Goal: Information Seeking & Learning: Understand process/instructions

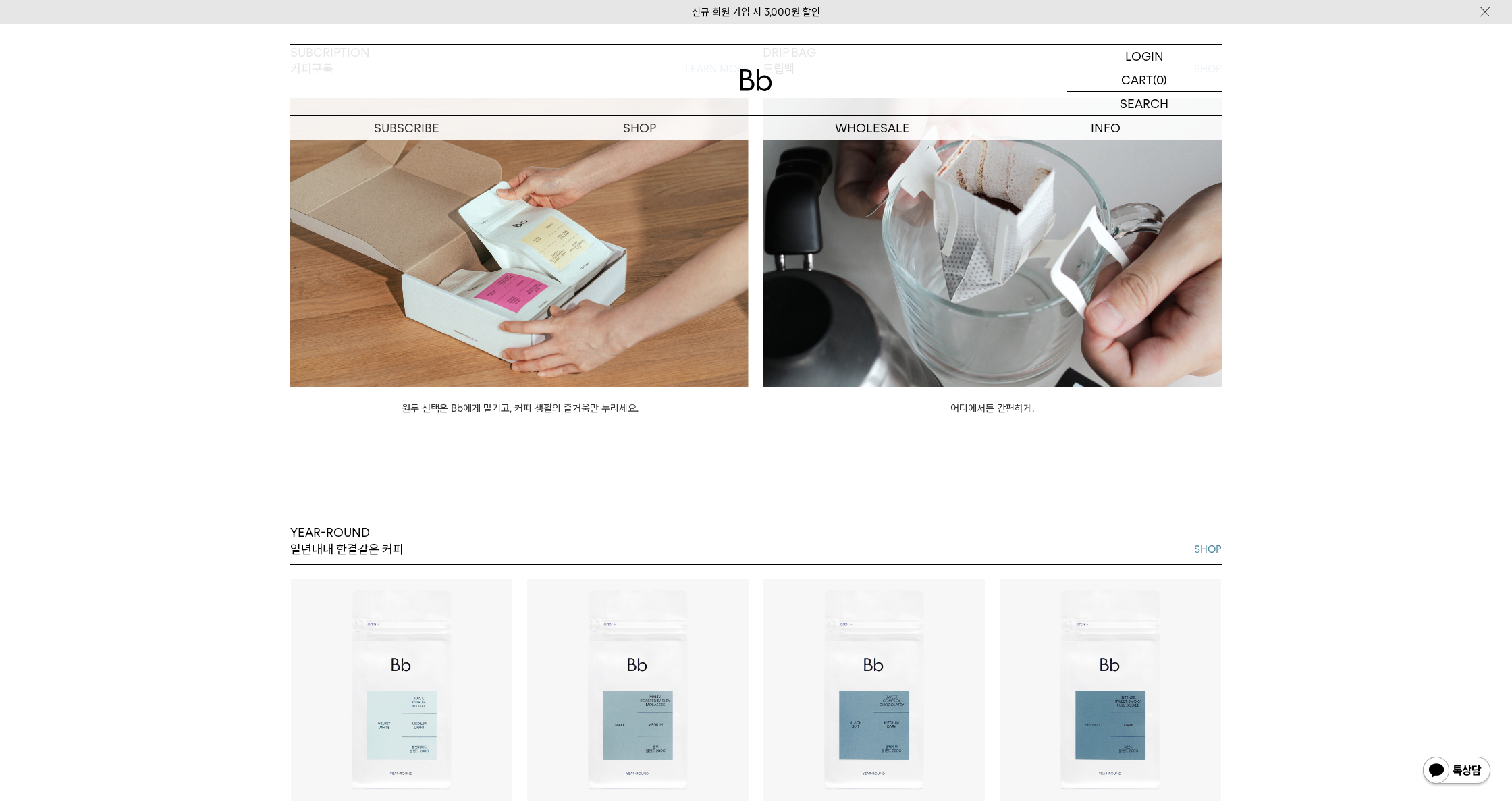
scroll to position [1755, 0]
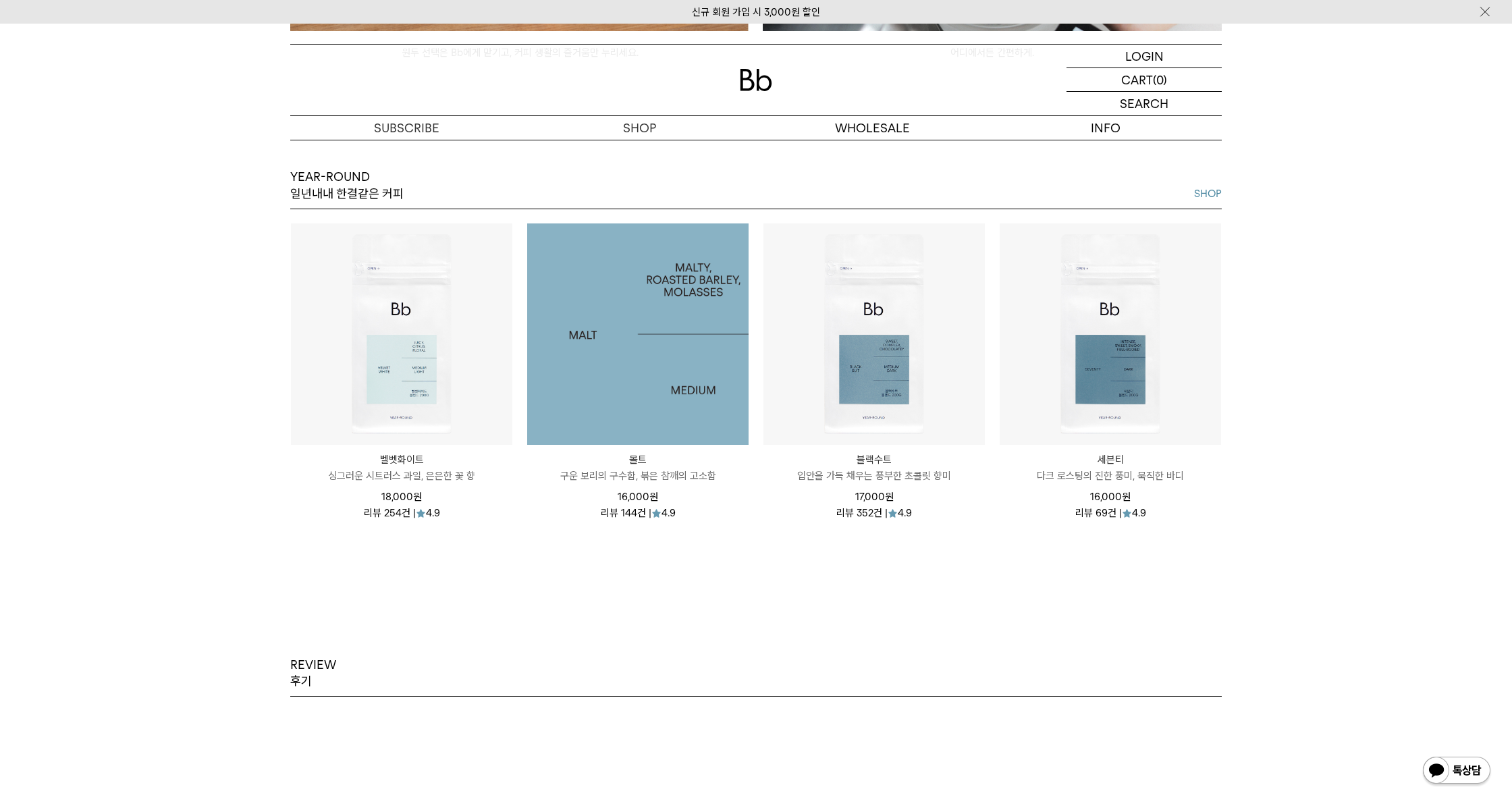
click at [710, 330] on img at bounding box center [637, 333] width 221 height 221
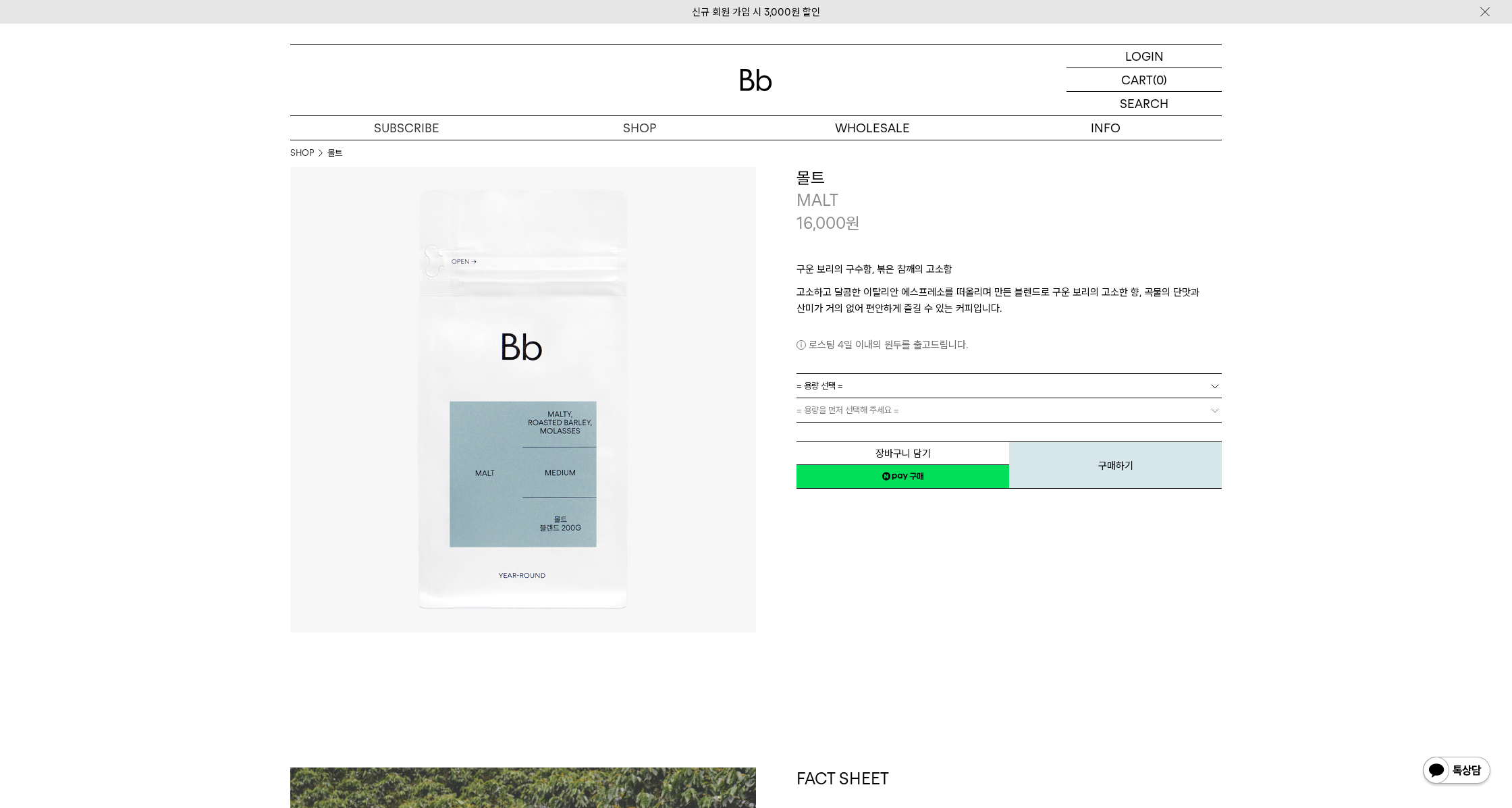
drag, startPoint x: 725, startPoint y: 317, endPoint x: 747, endPoint y: 307, distance: 24.2
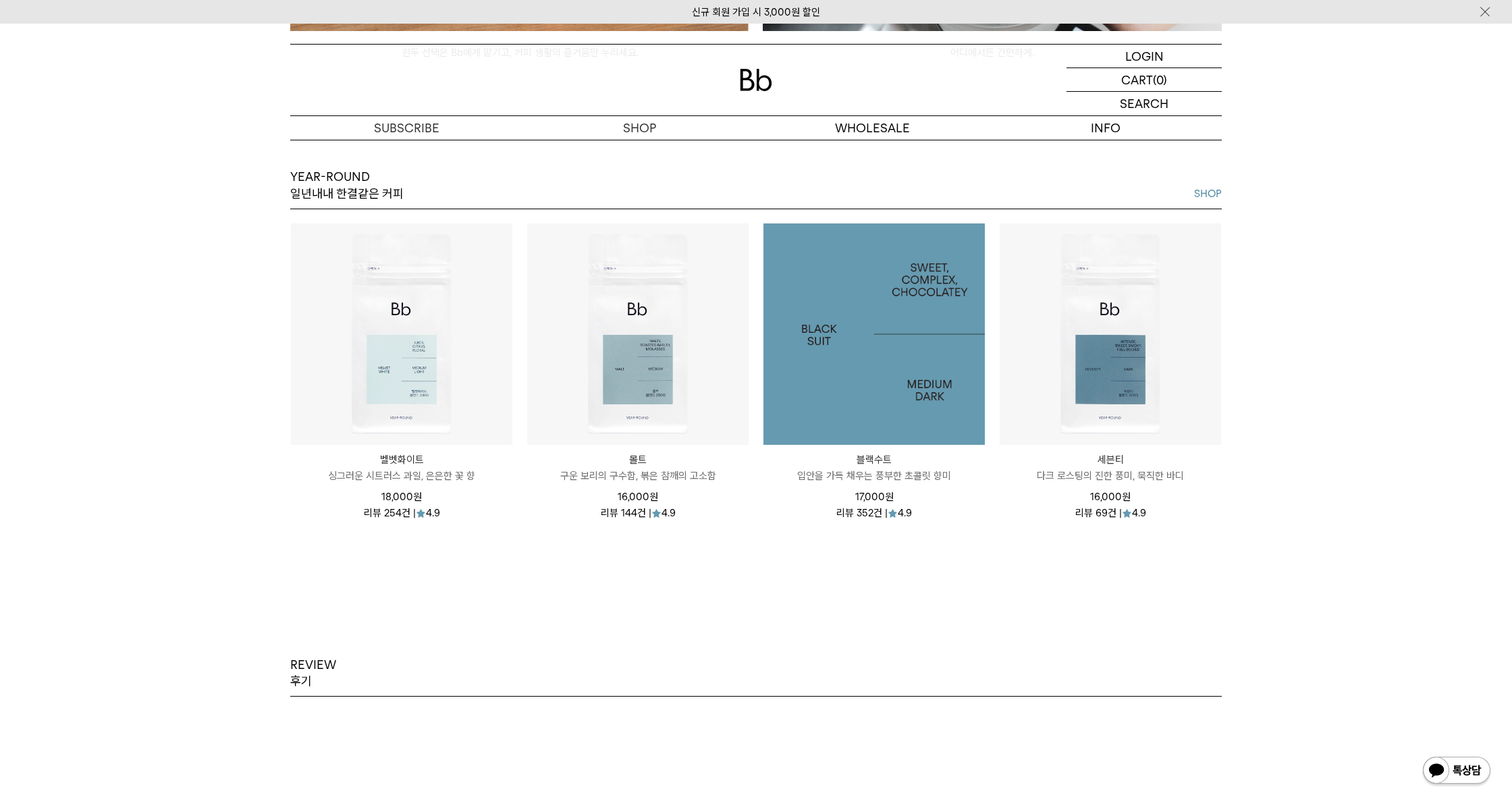
click at [890, 322] on img at bounding box center [873, 333] width 221 height 221
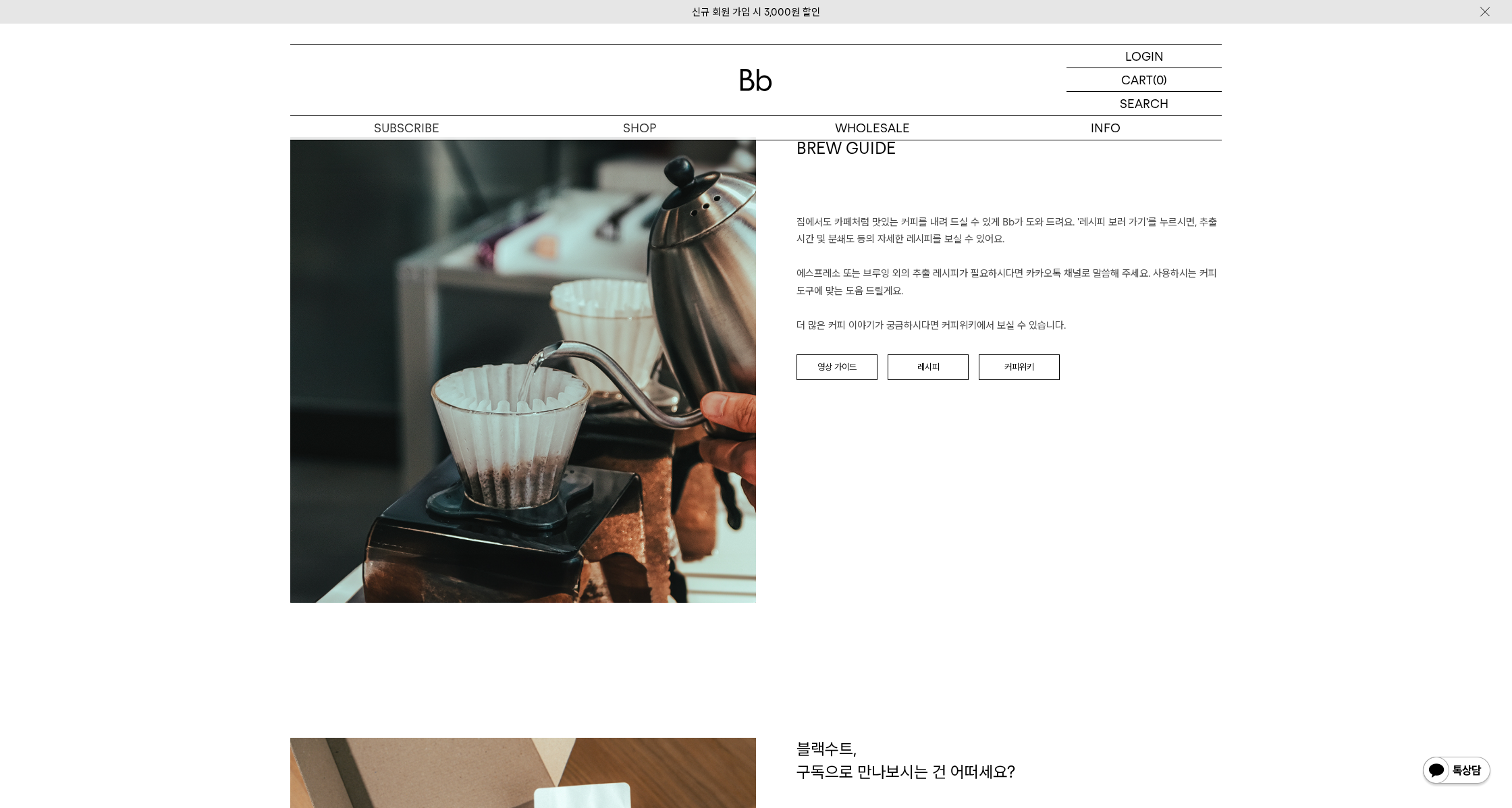
scroll to position [1350, 0]
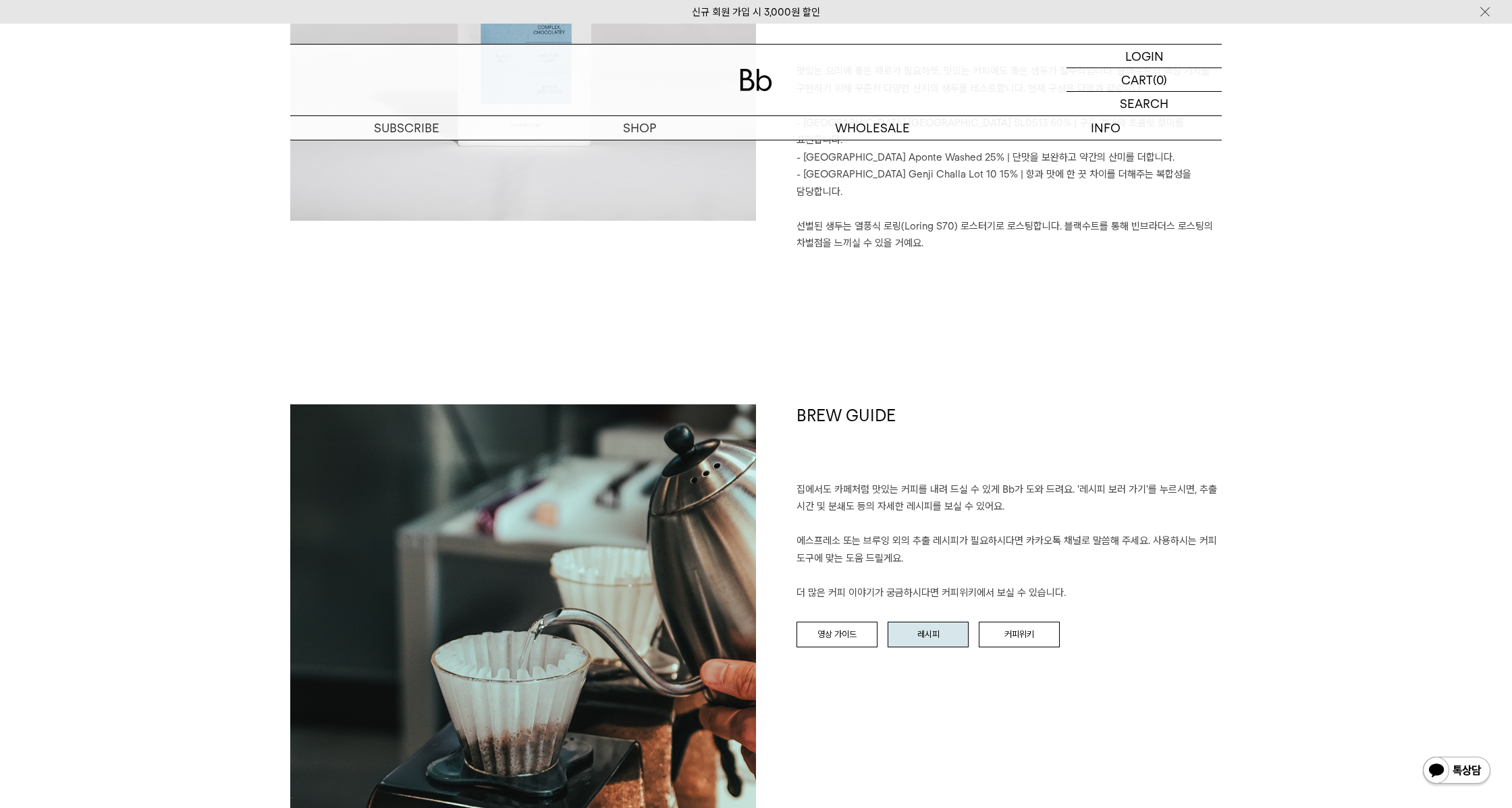
click at [954, 622] on link "레시피" at bounding box center [928, 635] width 81 height 25
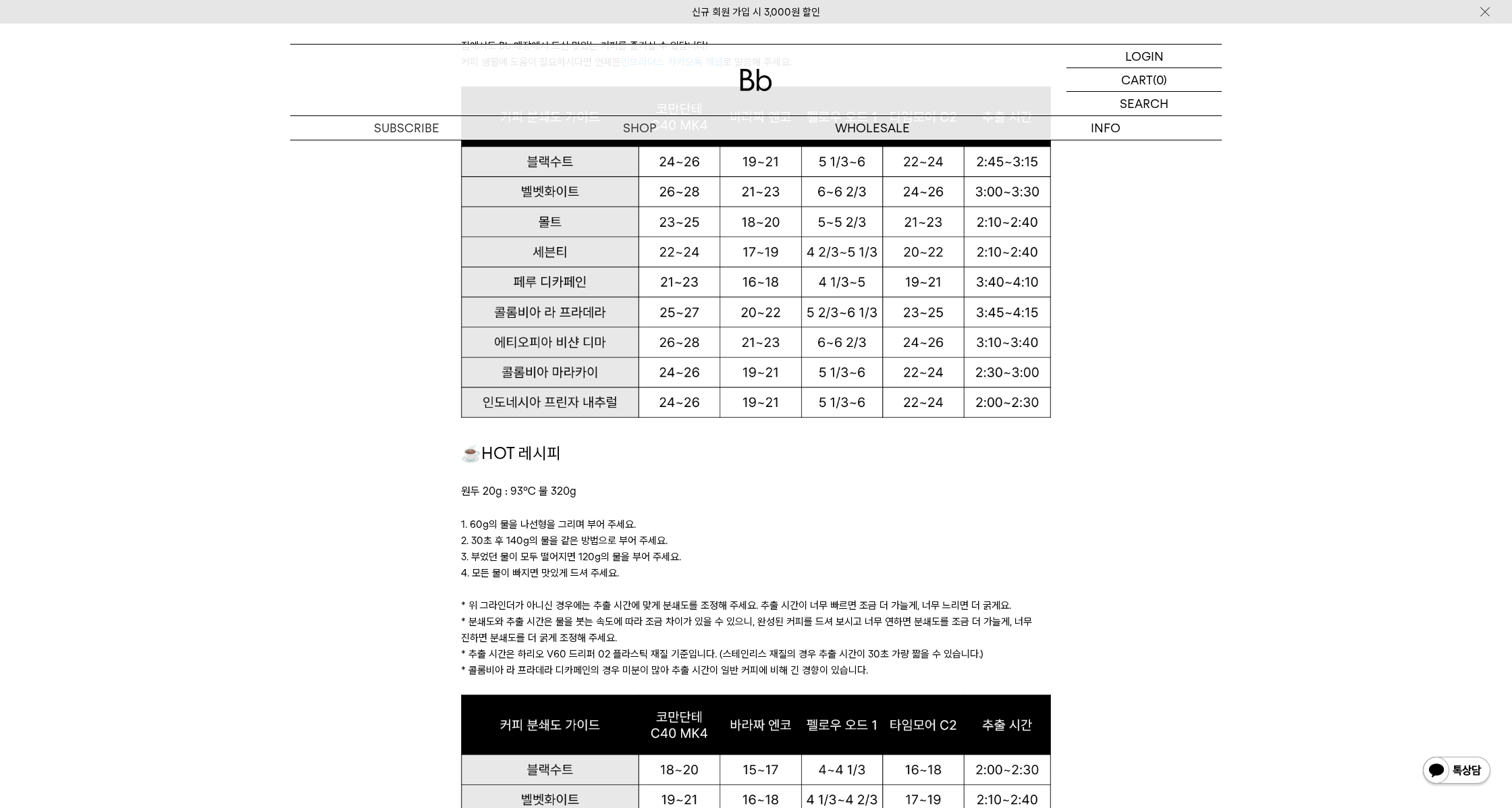
scroll to position [945, 0]
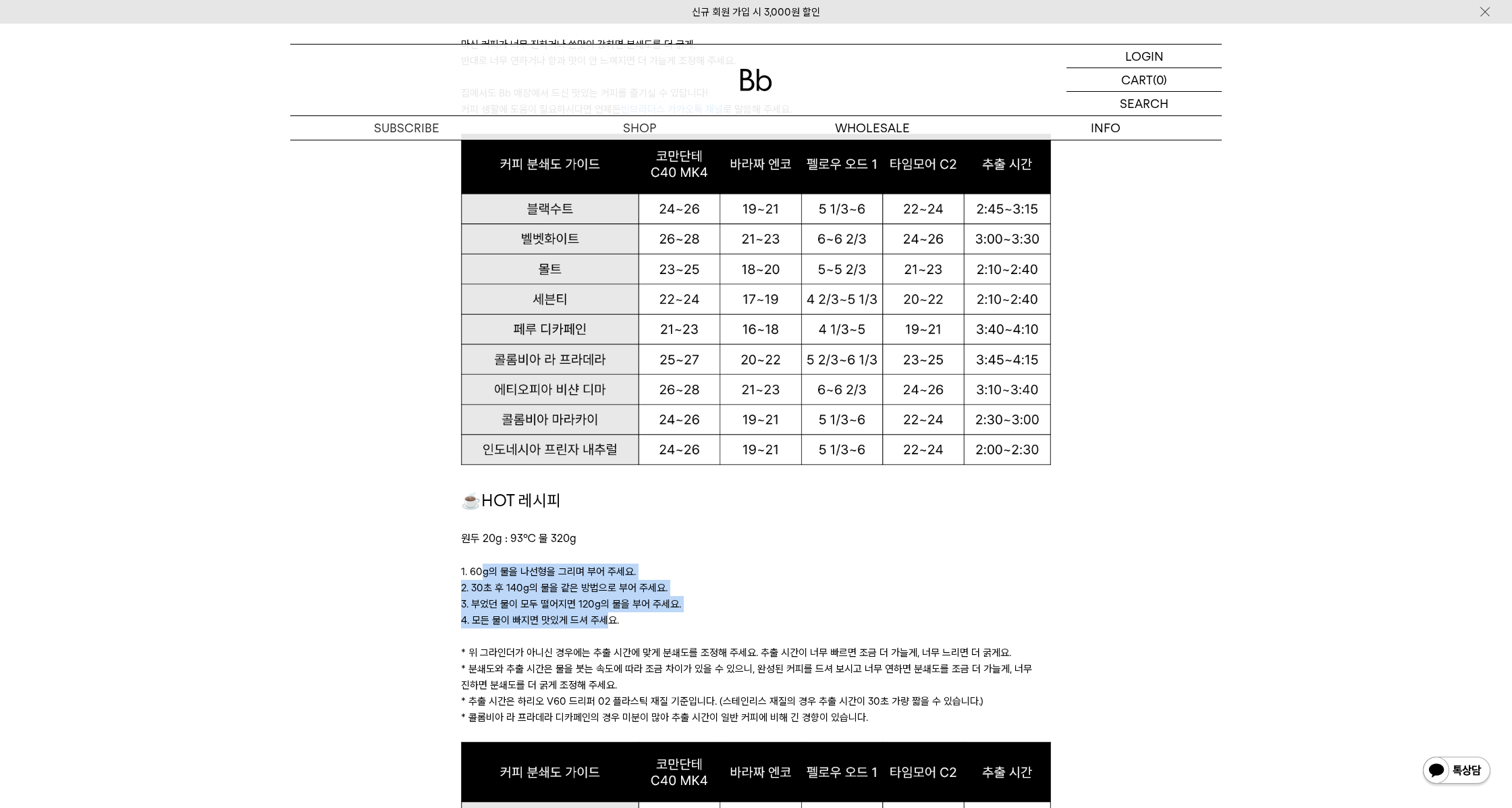
drag, startPoint x: 484, startPoint y: 570, endPoint x: 607, endPoint y: 622, distance: 133.5
click at [605, 622] on div "☕HOT 레시피 원두 20g : 93℃ 물 320g 1. 60g의 물을 나선형을 그리며 부어 주세요. 2. 30초 후 140g의 물을 같은 방…" at bounding box center [756, 614] width 589 height 254
click at [608, 623] on p "4. 모든 물이 빠지면 맛있게 드셔 주세요." at bounding box center [756, 620] width 589 height 17
